Goal: Task Accomplishment & Management: Complete application form

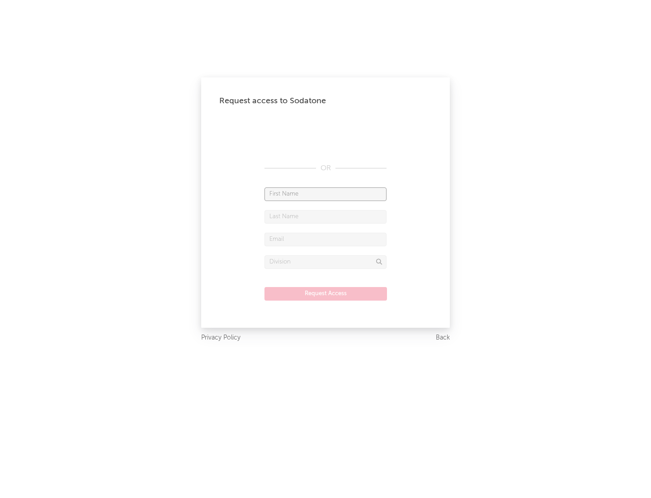
click at [326, 194] on input "text" at bounding box center [326, 194] width 122 height 14
type input "[PERSON_NAME]"
click at [326, 216] on input "text" at bounding box center [326, 217] width 122 height 14
type input "[PERSON_NAME]"
click at [326, 239] on input "text" at bounding box center [326, 240] width 122 height 14
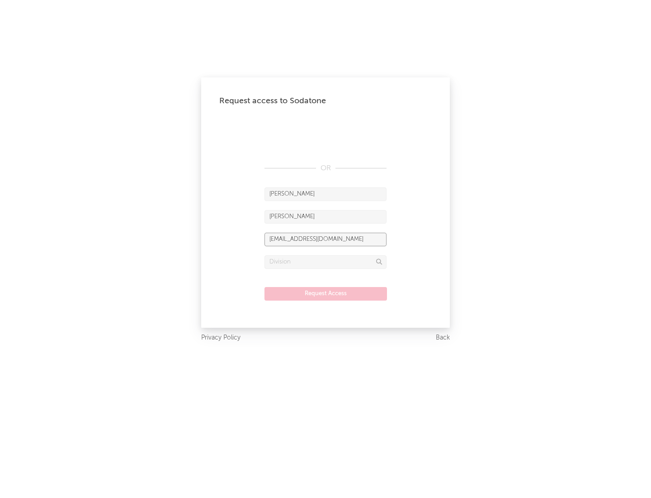
type input "[EMAIL_ADDRESS][DOMAIN_NAME]"
click at [326, 262] on input "text" at bounding box center [326, 262] width 122 height 14
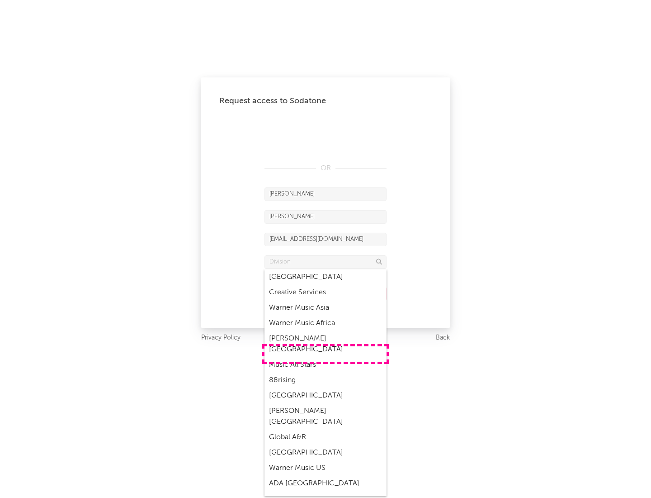
click at [326, 357] on div "Music All Stars" at bounding box center [326, 364] width 122 height 15
type input "Music All Stars"
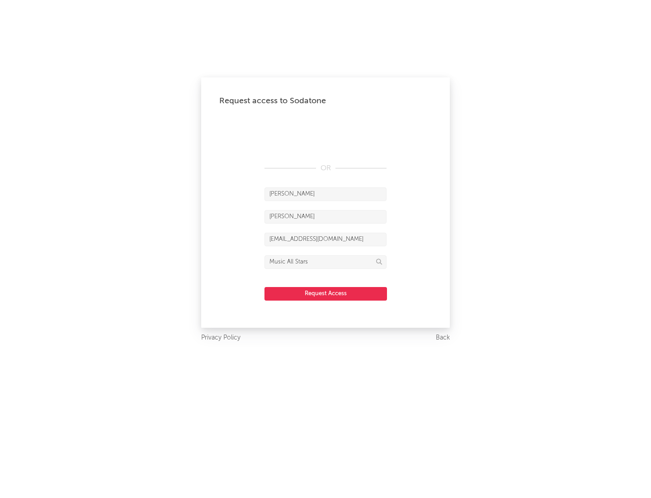
click at [326, 293] on button "Request Access" at bounding box center [326, 294] width 123 height 14
